Goal: Navigation & Orientation: Find specific page/section

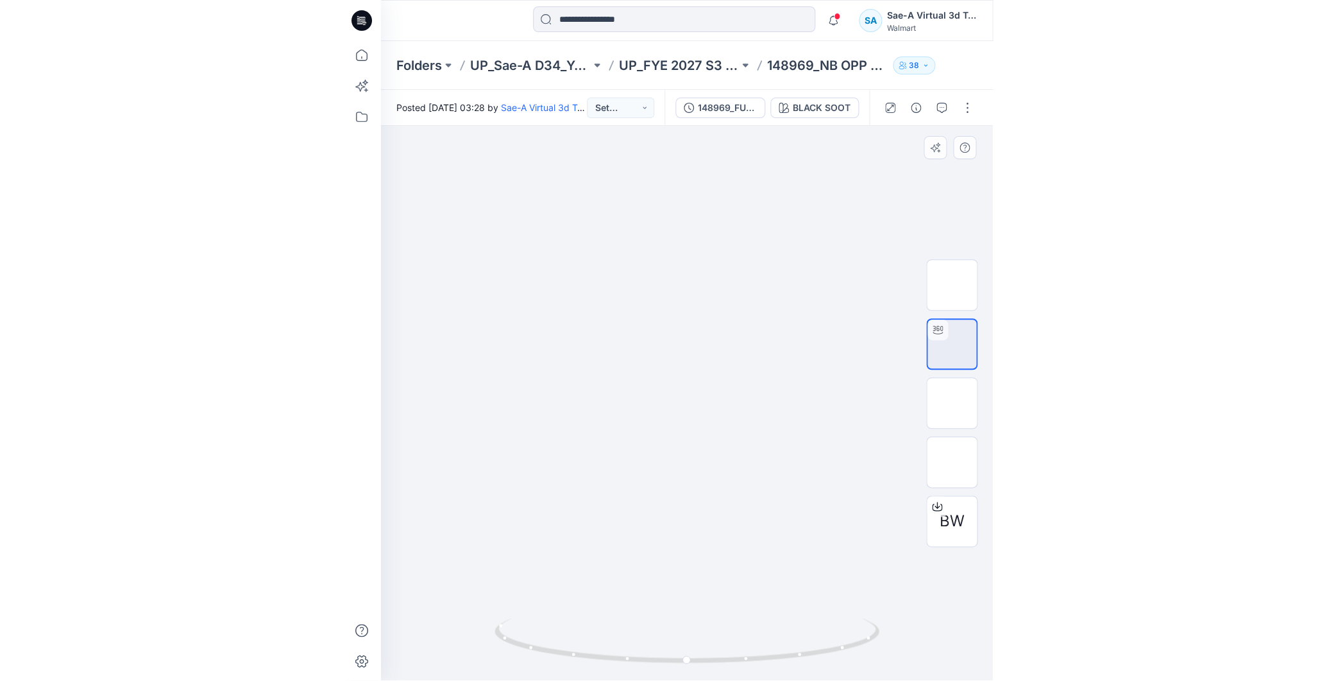
scroll to position [71, 0]
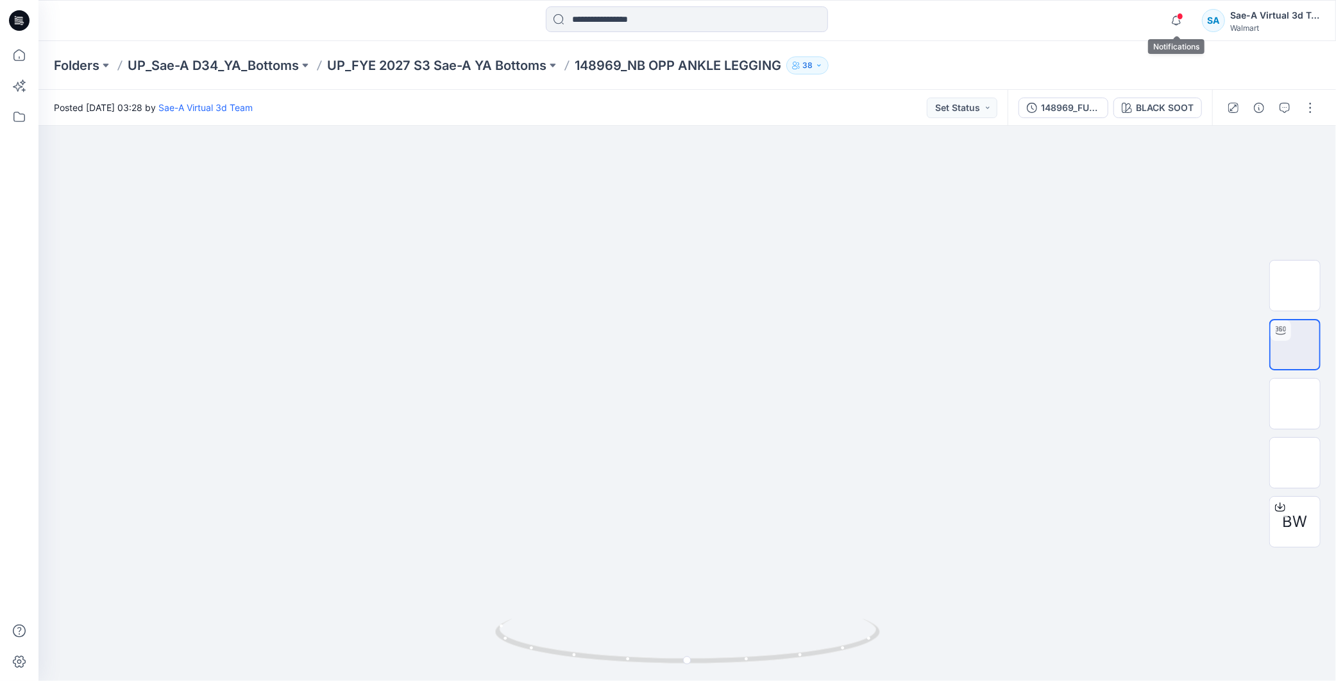
click at [650, 17] on span at bounding box center [1180, 16] width 6 height 7
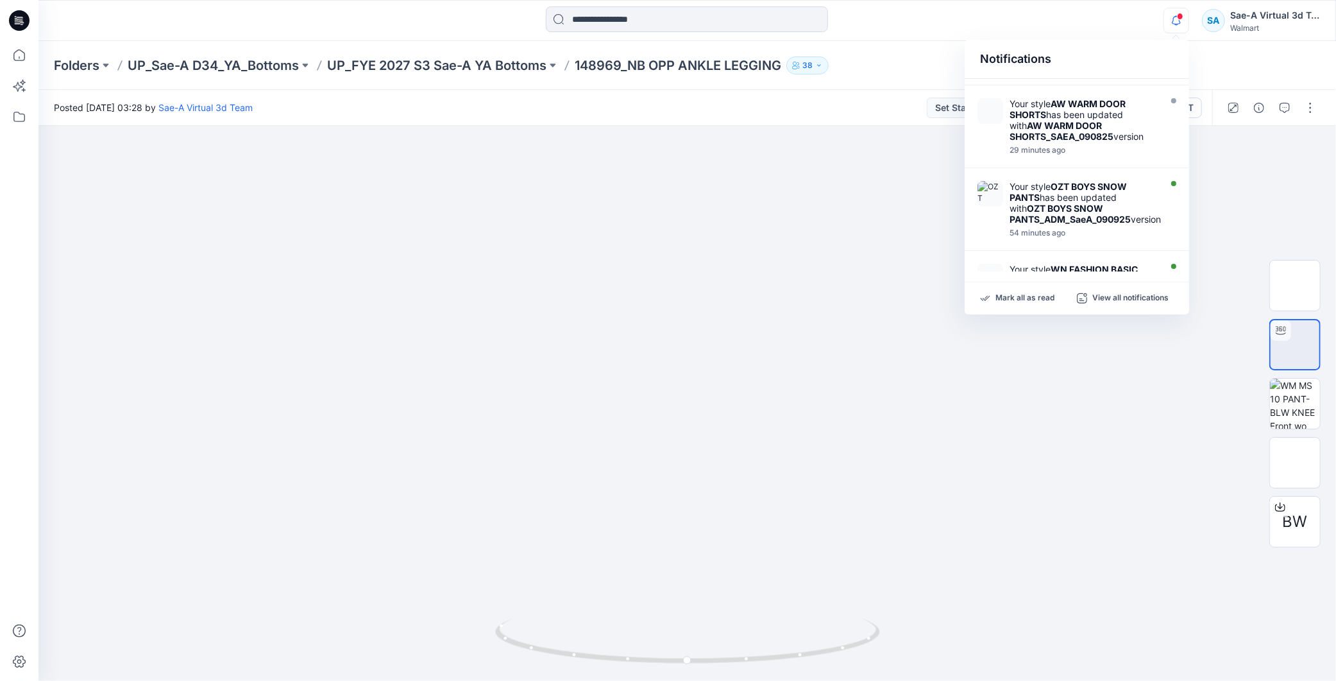
scroll to position [0, 0]
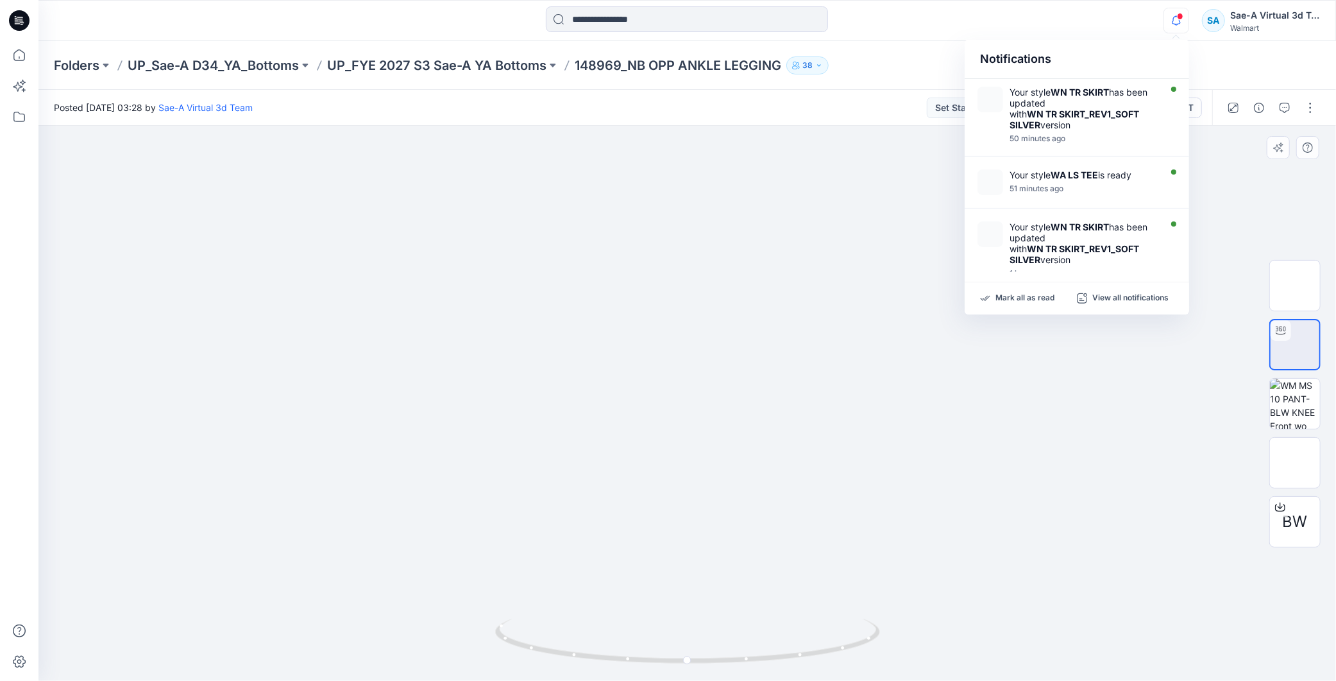
click at [650, 484] on div at bounding box center [687, 403] width 1298 height 555
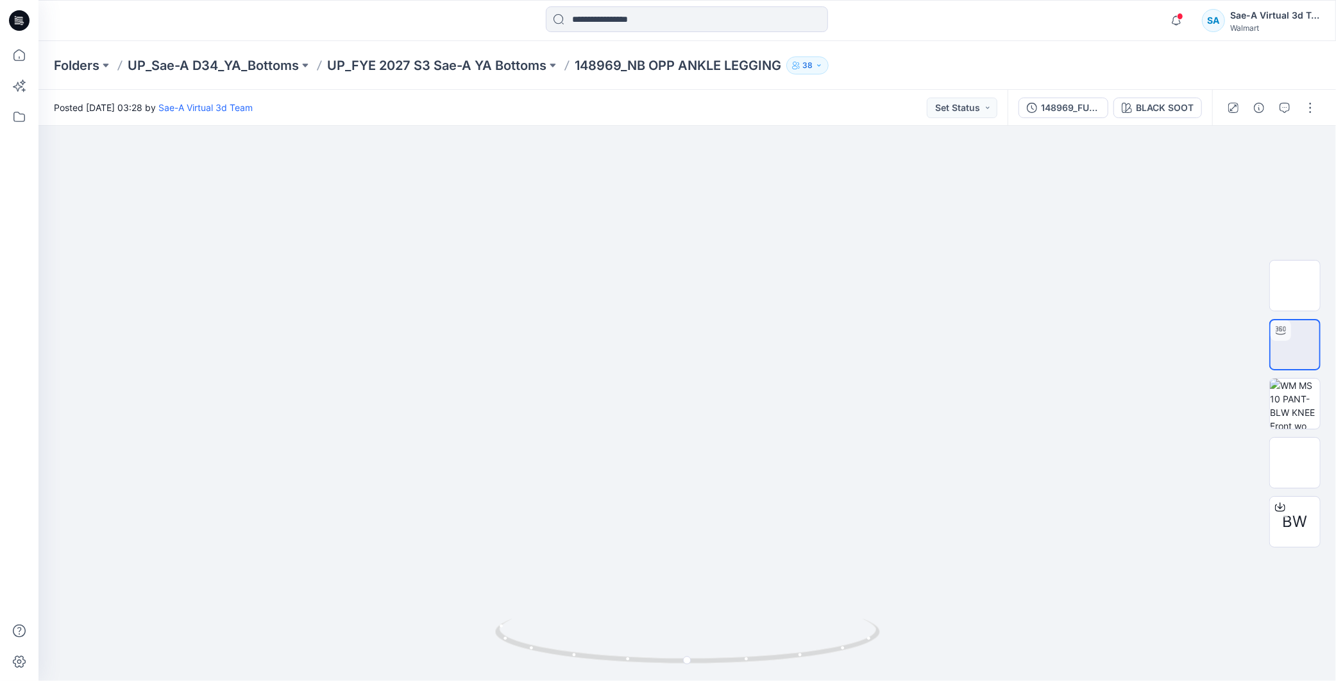
click at [477, 54] on div "Folders UP_Sae-A D34_YA_Bottoms UP_FYE 2027 S3 Sae-A YA Bottoms 148969_NB OPP A…" at bounding box center [687, 65] width 1298 height 49
click at [489, 65] on p "UP_FYE 2027 S3 Sae-A YA Bottoms" at bounding box center [436, 65] width 219 height 18
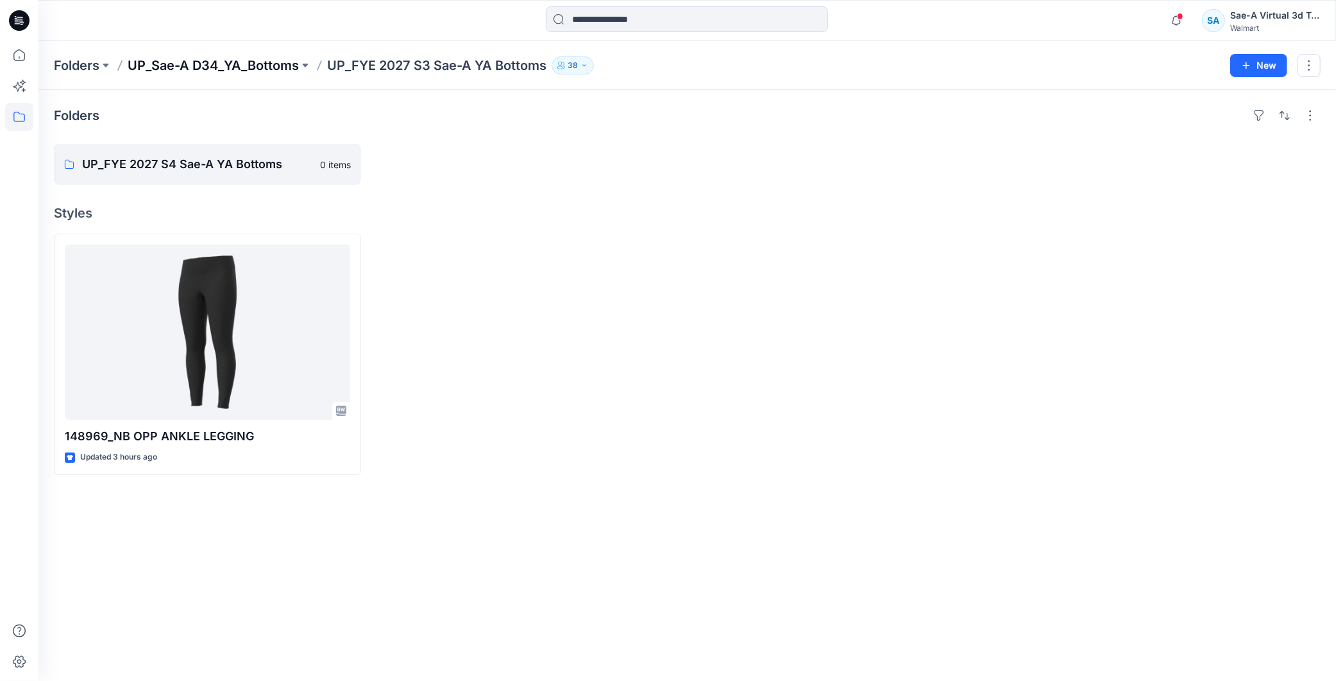
click at [248, 56] on p "UP_Sae-A D34_YA_Bottoms" at bounding box center [213, 65] width 171 height 18
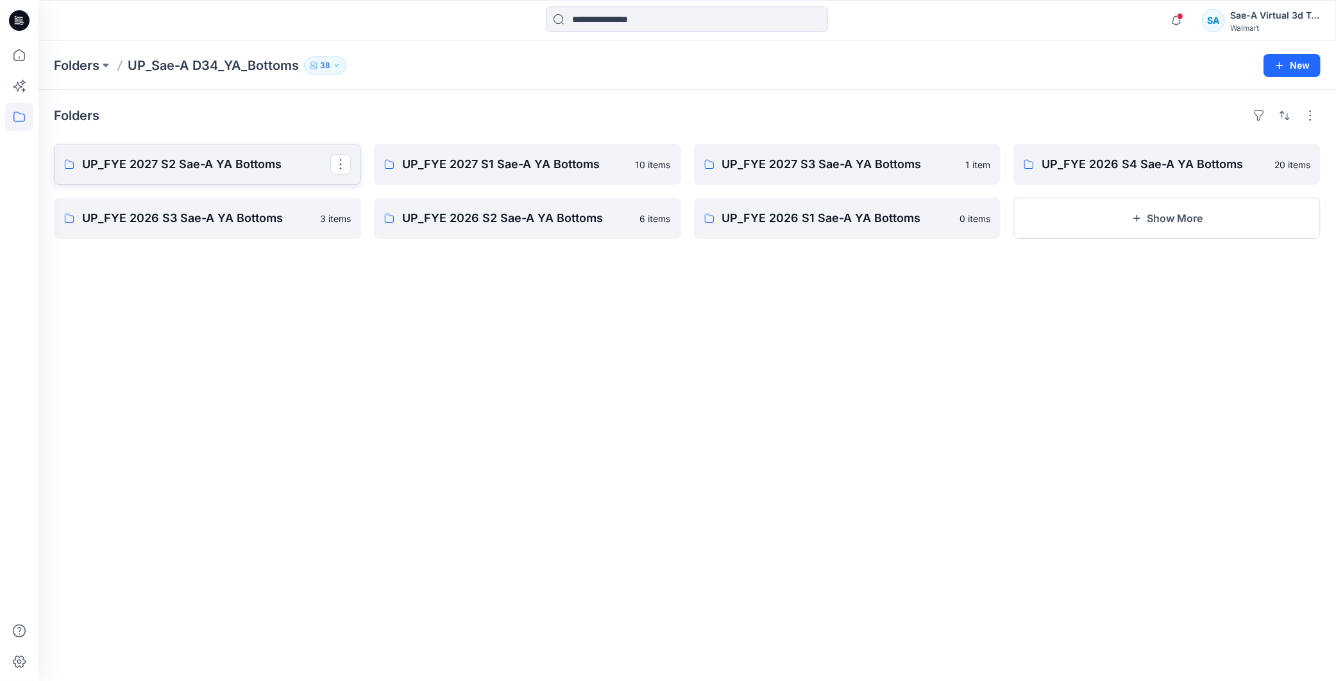
click at [174, 171] on p "UP_FYE 2027 S2 Sae-A YA Bottoms" at bounding box center [206, 164] width 248 height 18
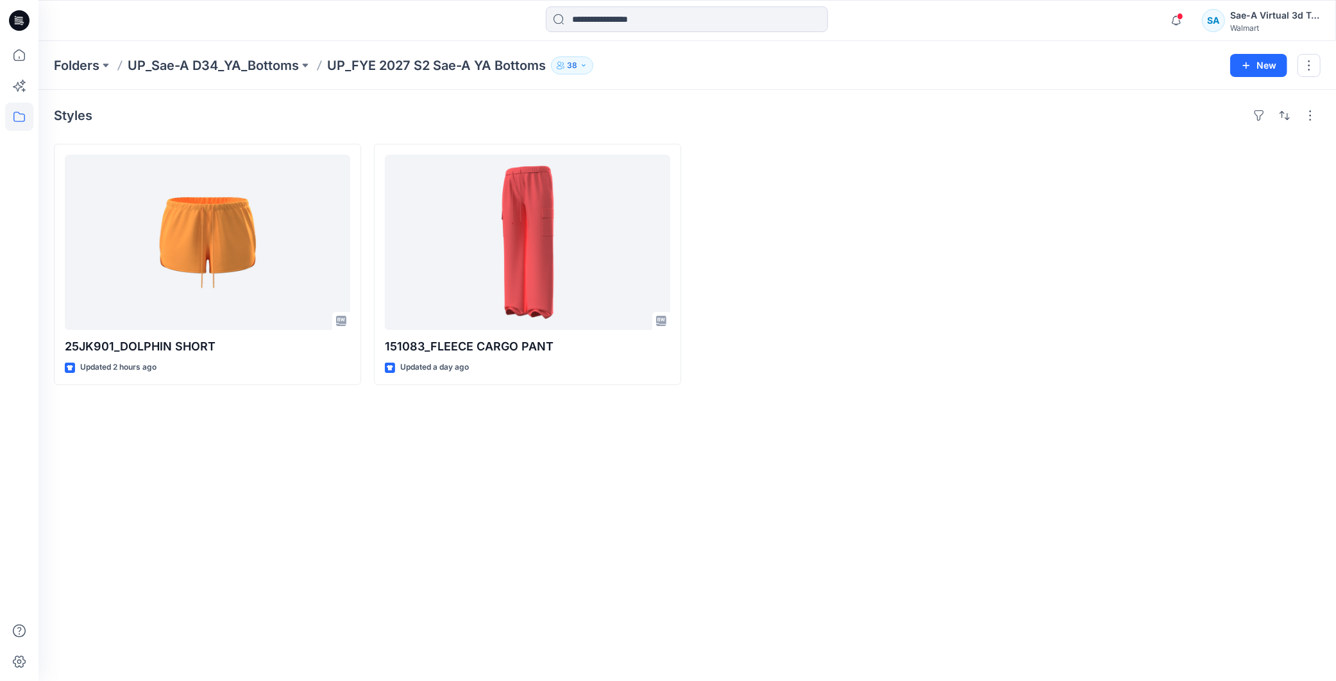
click at [561, 479] on div "Styles 25JK901_DOLPHIN SHORT Updated 2 hours ago 151083_FLEECE CARGO PANT Updat…" at bounding box center [687, 385] width 1298 height 591
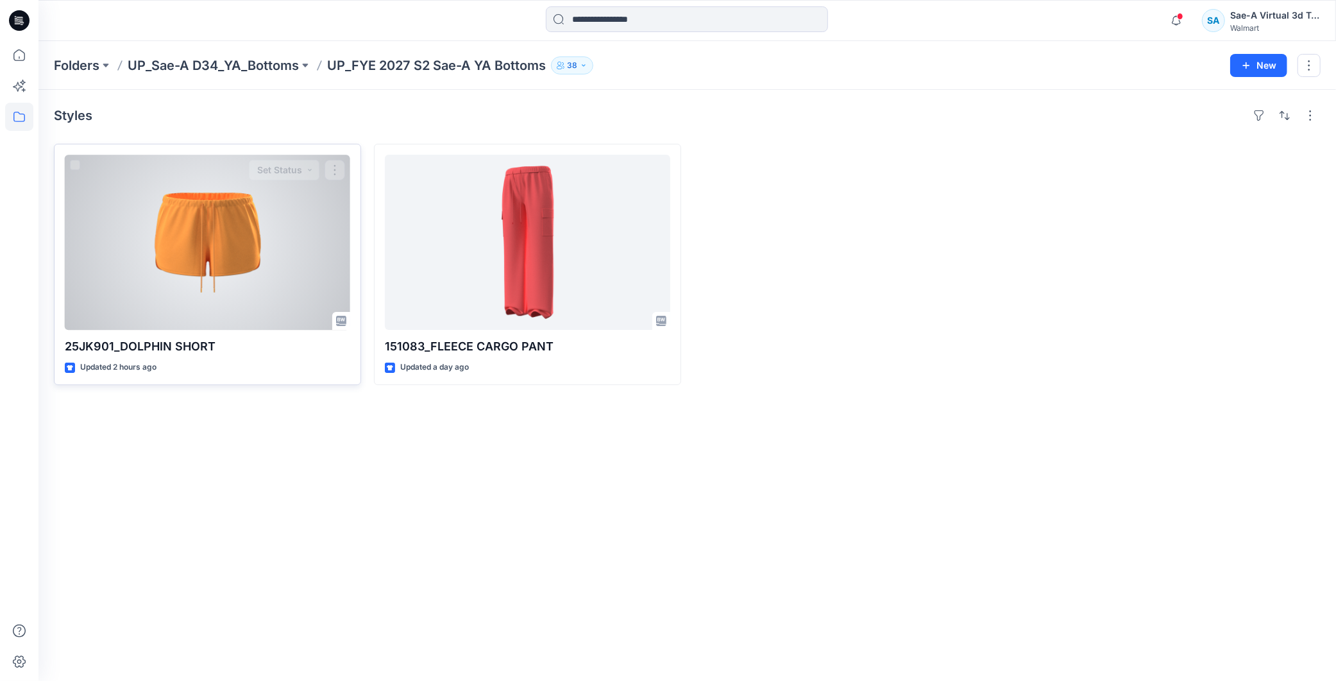
click at [240, 266] on div at bounding box center [207, 242] width 285 height 175
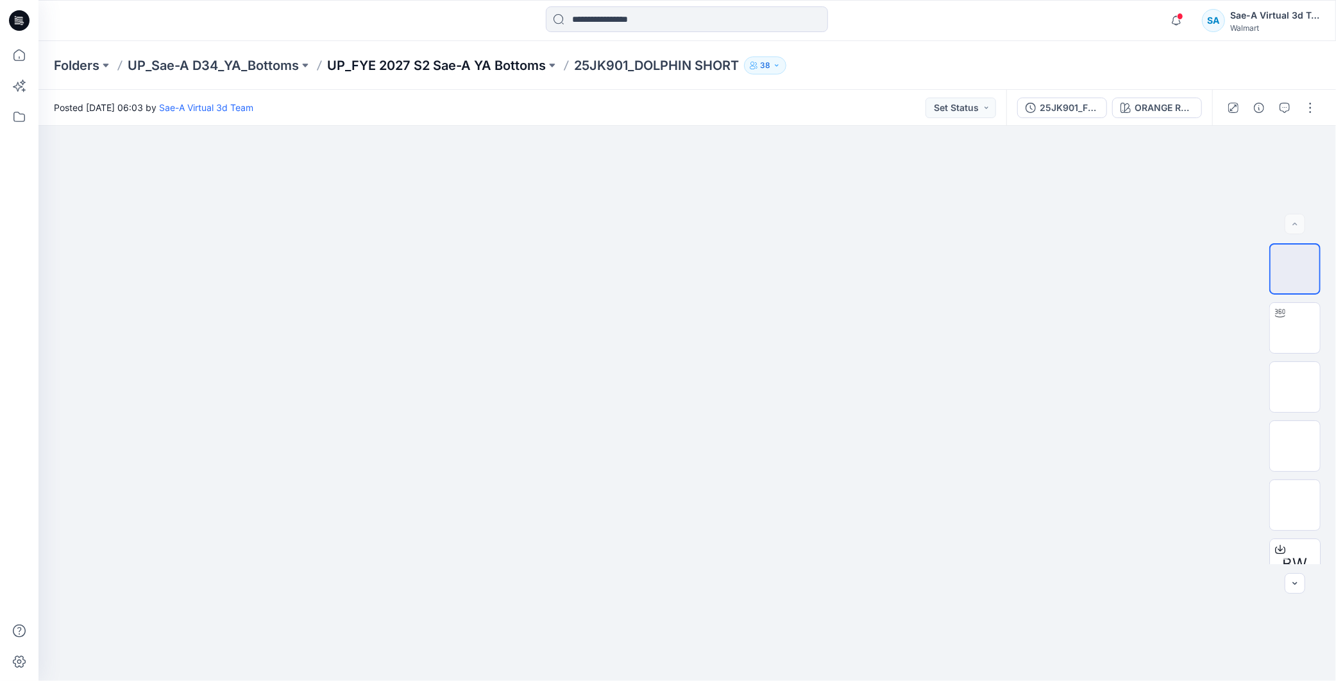
click at [491, 58] on p "UP_FYE 2027 S2 Sae-A YA Bottoms" at bounding box center [436, 65] width 219 height 18
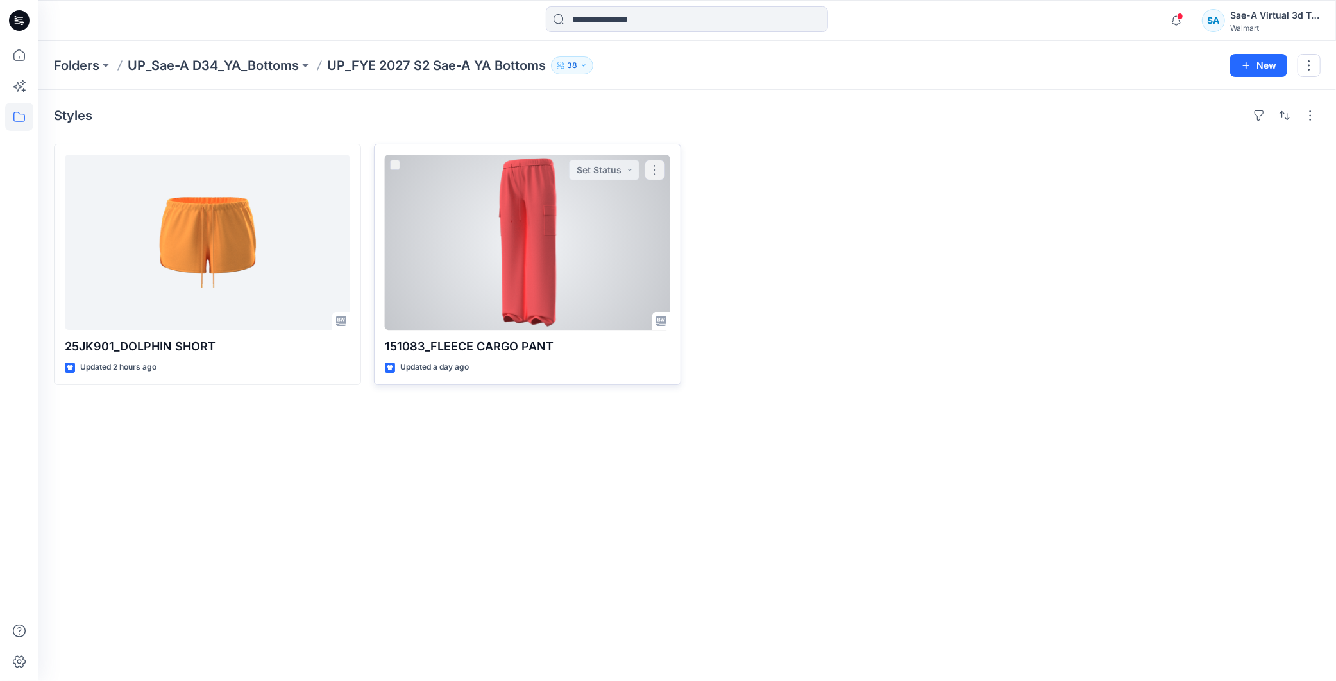
click at [450, 255] on div at bounding box center [527, 242] width 285 height 175
click at [518, 290] on div at bounding box center [527, 242] width 285 height 175
